Goal: Transaction & Acquisition: Purchase product/service

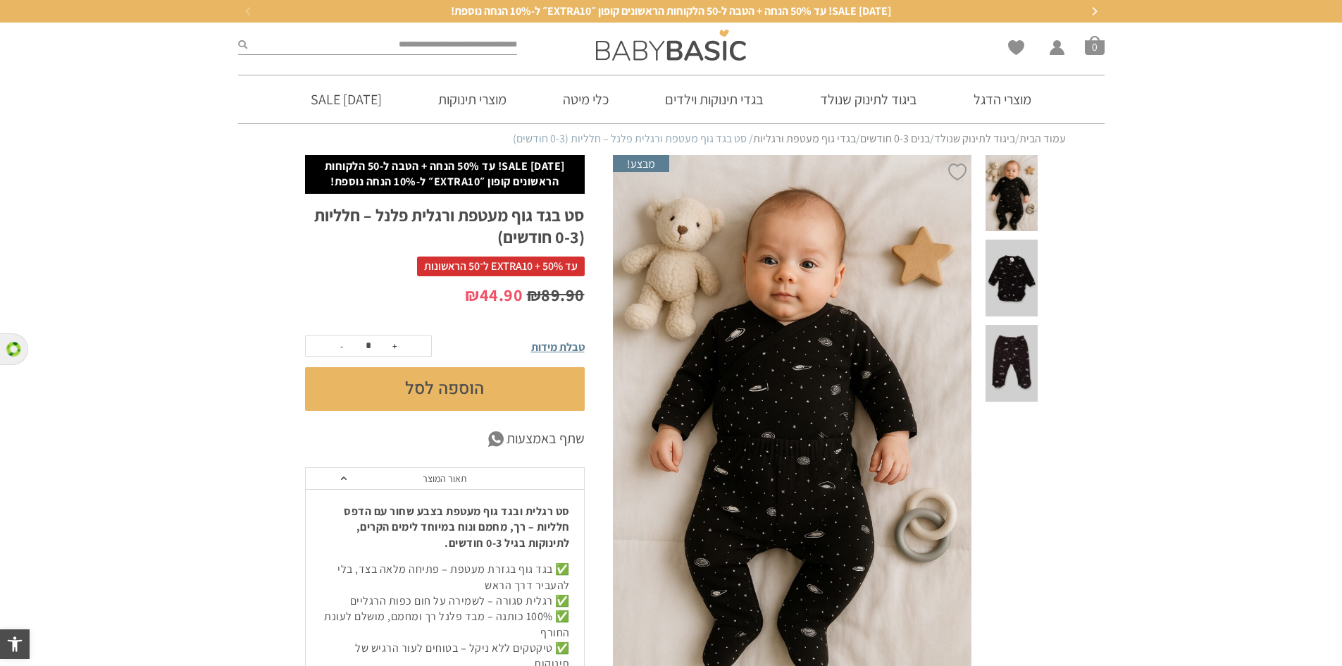
click at [1018, 269] on span at bounding box center [1010, 277] width 51 height 77
click at [1012, 325] on span at bounding box center [1010, 363] width 51 height 77
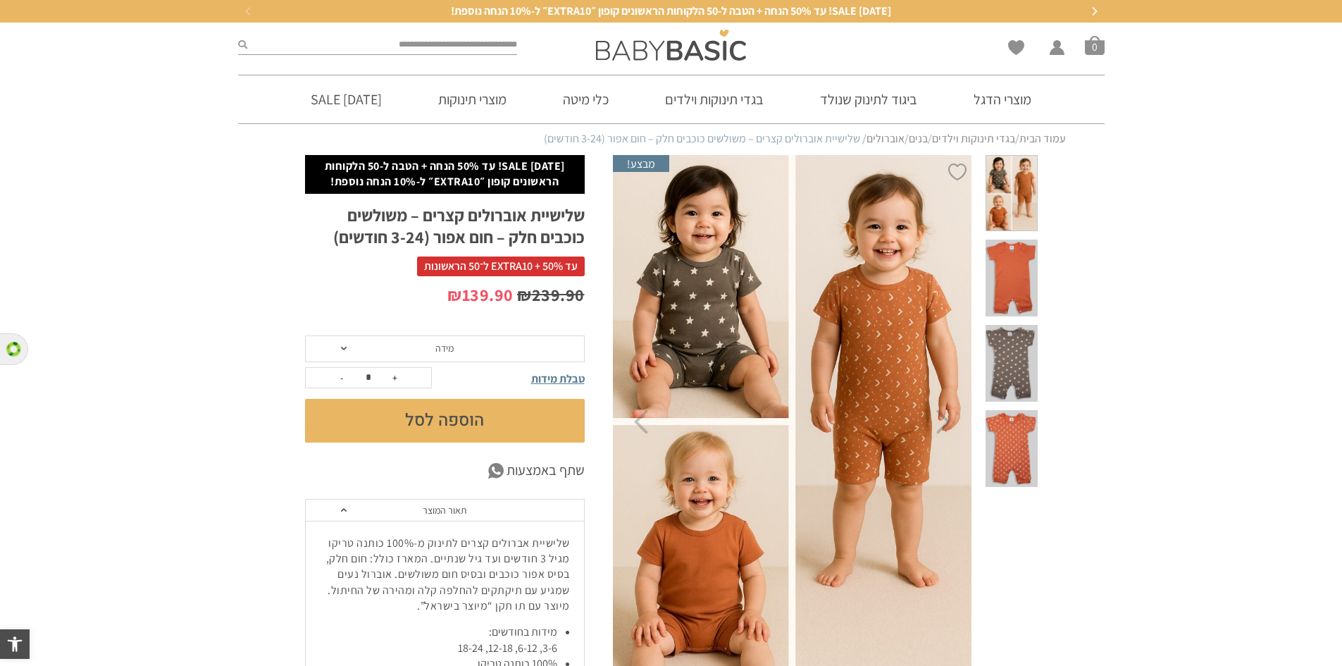
click at [1021, 328] on span at bounding box center [1010, 363] width 51 height 77
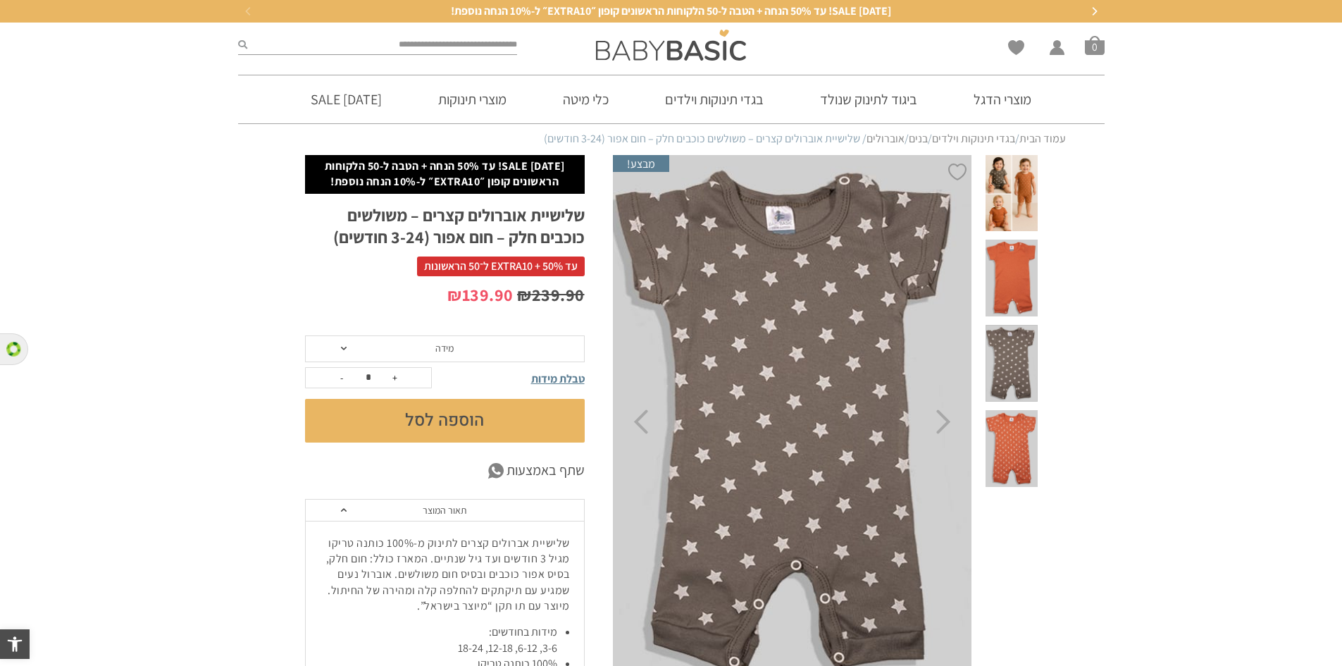
click at [1021, 250] on span at bounding box center [1010, 277] width 51 height 77
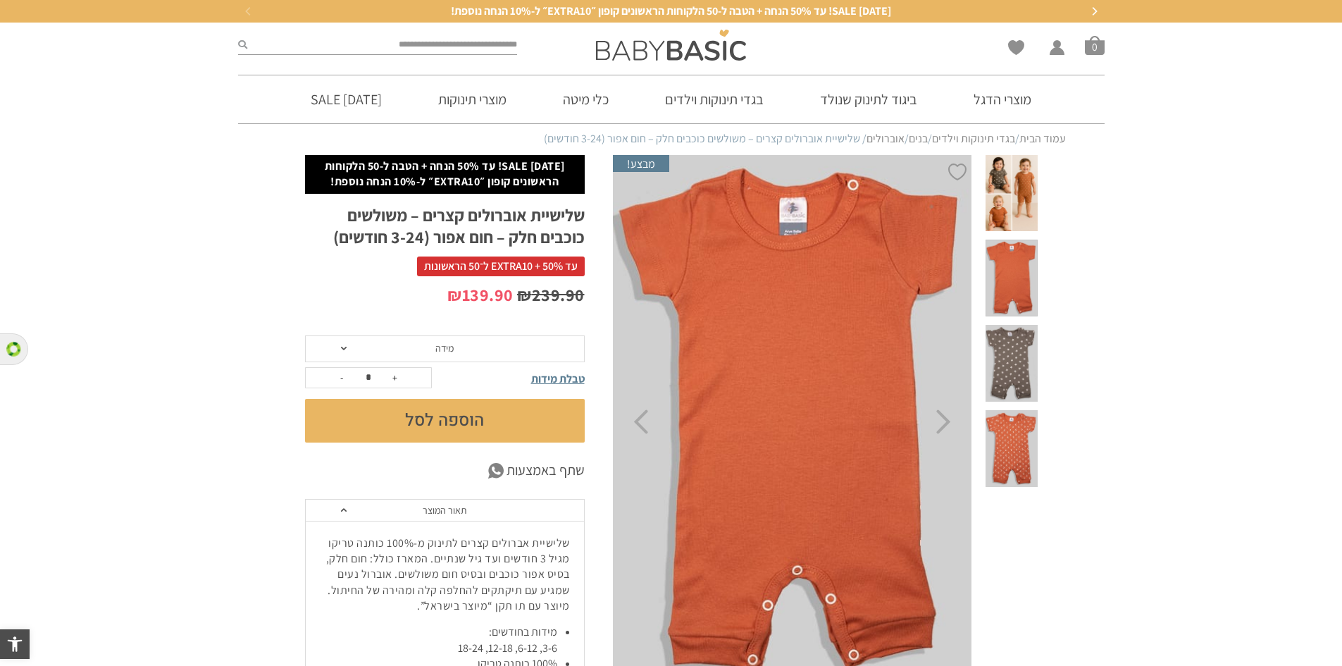
click at [1028, 325] on span at bounding box center [1010, 363] width 51 height 77
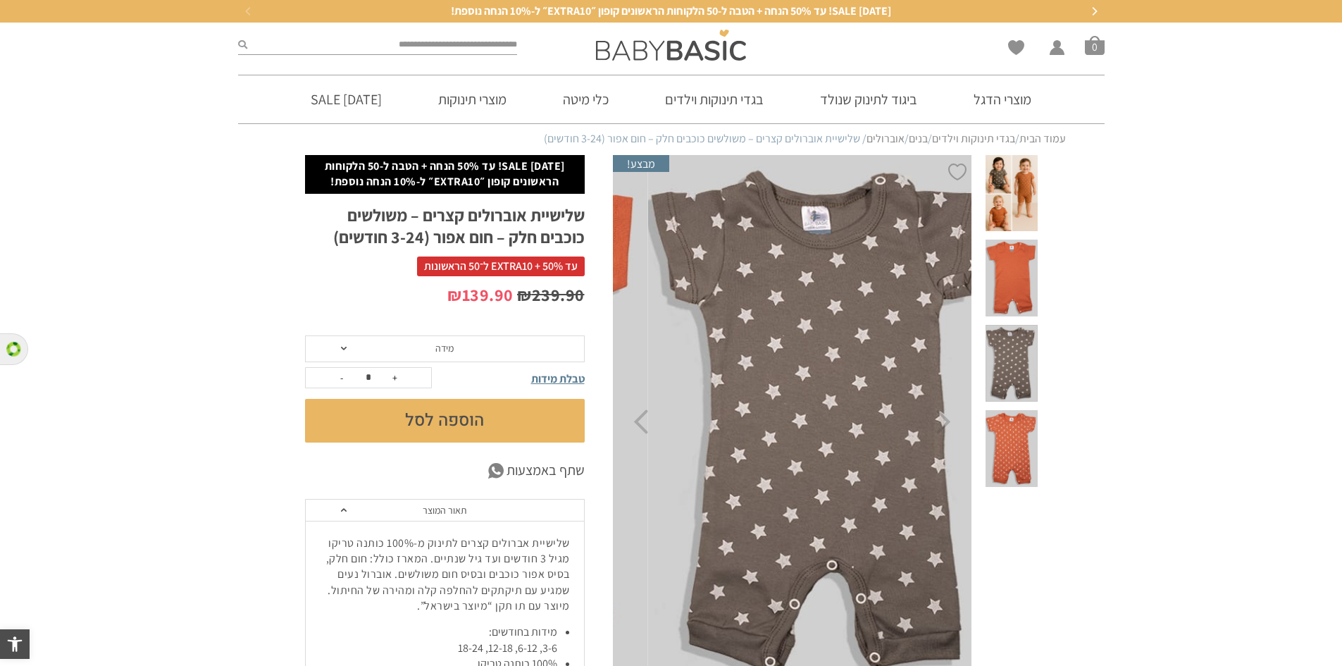
click at [1014, 410] on span at bounding box center [1010, 448] width 51 height 77
